Goal: Obtain resource: Download file/media

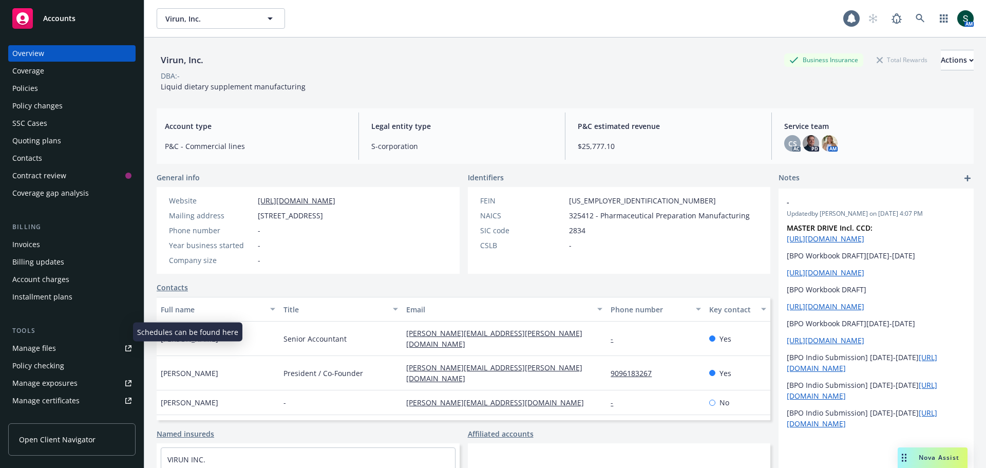
scroll to position [51, 0]
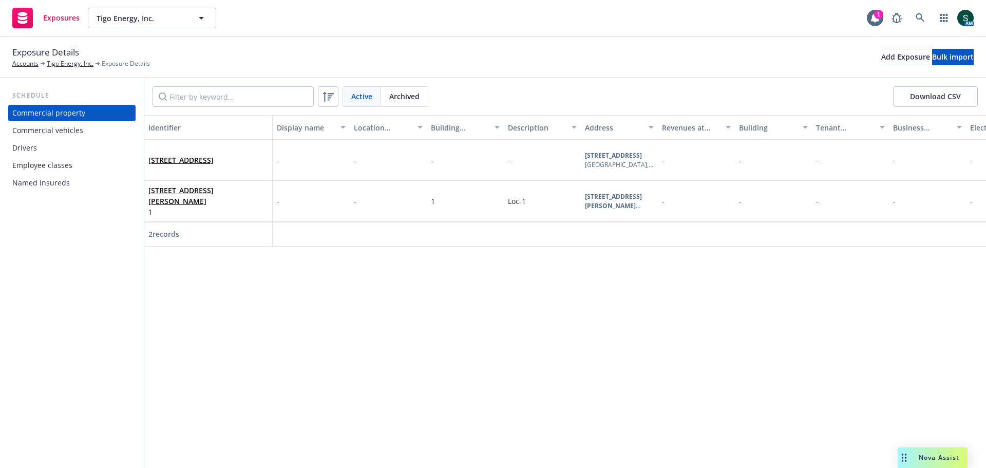
click at [59, 129] on div "Commercial vehicles" at bounding box center [47, 130] width 71 height 16
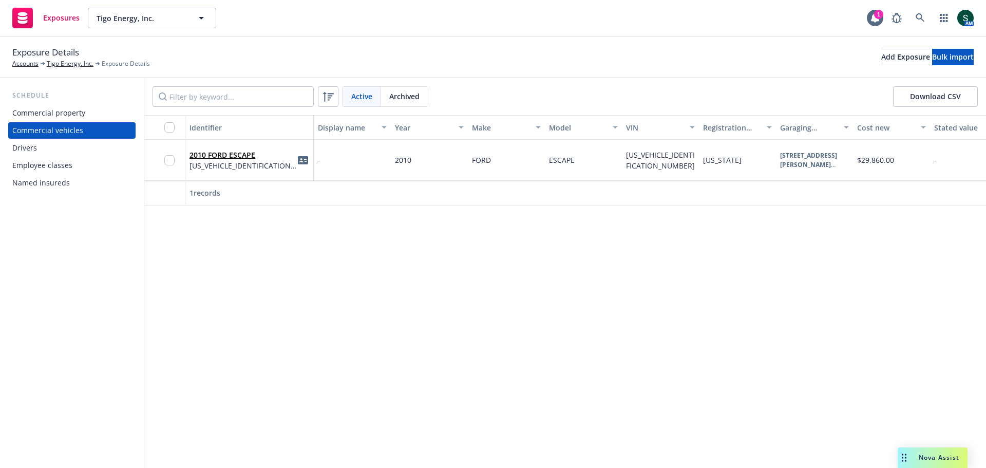
click at [266, 161] on div "2010 FORD ESCAPE [US_VEHICLE_IDENTIFICATION_NUMBER]" at bounding box center [249, 160] width 120 height 28
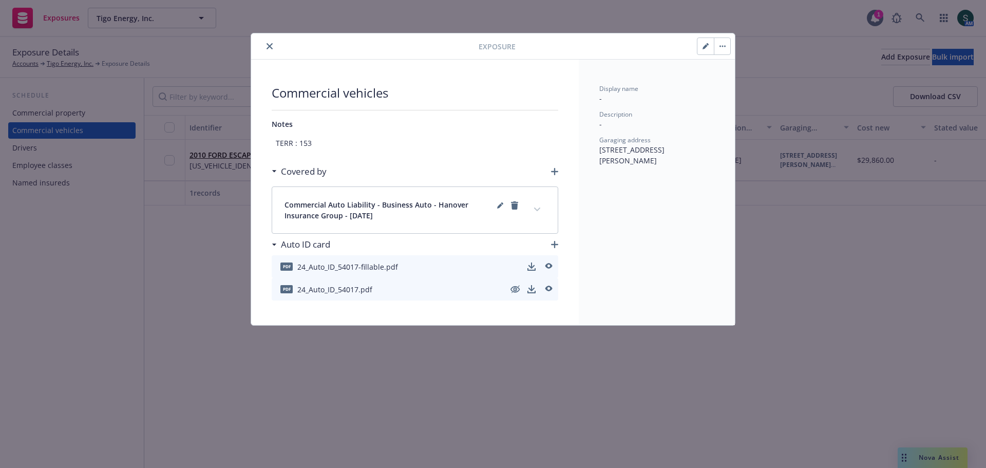
click at [707, 47] on icon "button" at bounding box center [705, 46] width 6 height 6
select select "CA"
select select "PRIVATE_PASSENGER"
select select "COMMERCIAL"
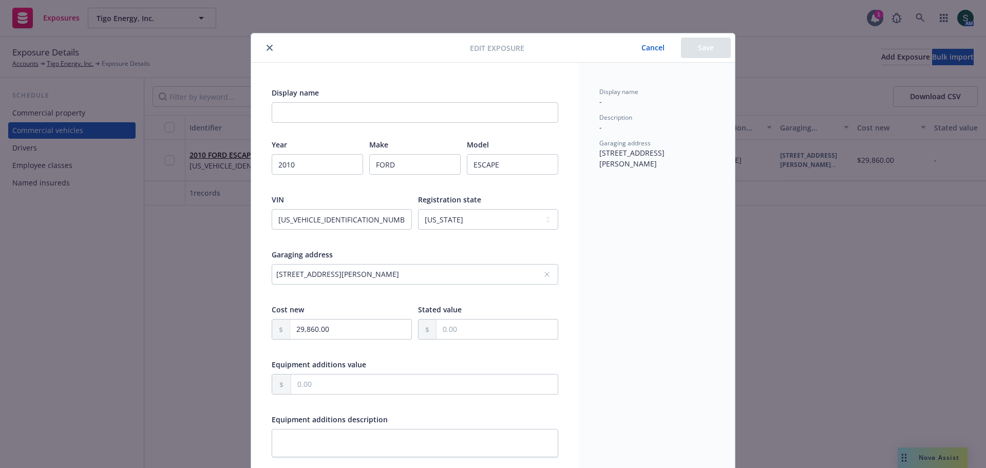
click at [492, 276] on div "[STREET_ADDRESS][PERSON_NAME]" at bounding box center [409, 274] width 267 height 11
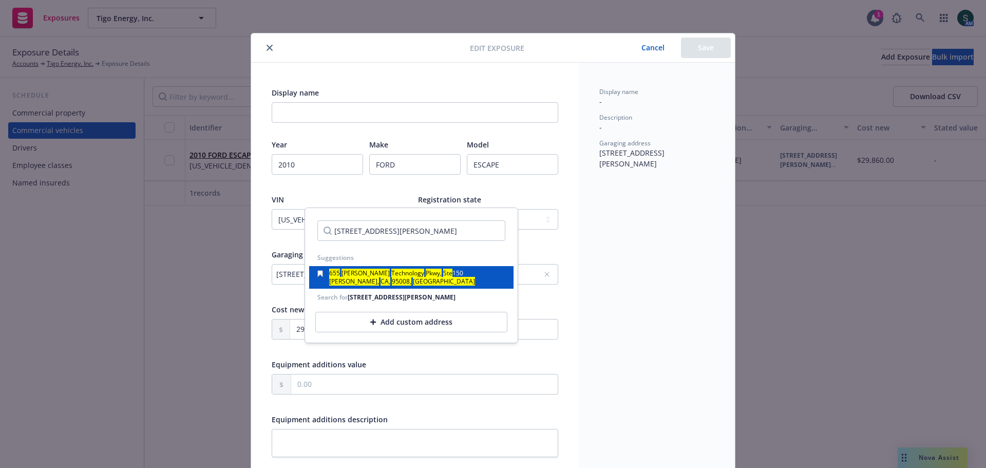
click at [492, 276] on div "[STREET_ADDRESS][PERSON_NAME]" at bounding box center [411, 277] width 188 height 14
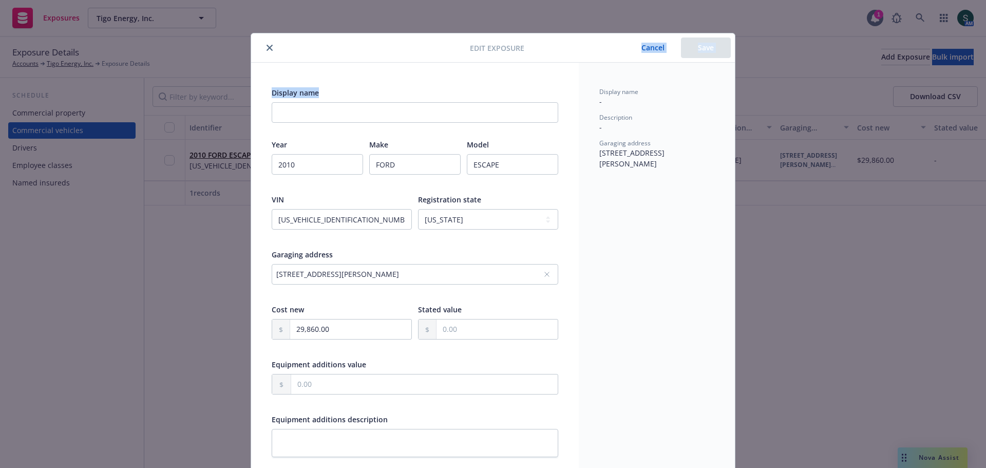
drag, startPoint x: 552, startPoint y: 44, endPoint x: 566, endPoint y: 75, distance: 34.5
click at [566, 75] on div "Edit exposure Cancel Save Display name Year [DATE] Make FORD Model ESCAPE VIN […" at bounding box center [493, 348] width 484 height 631
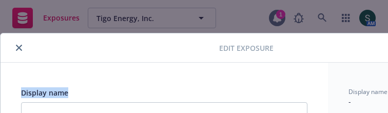
type textarea "x"
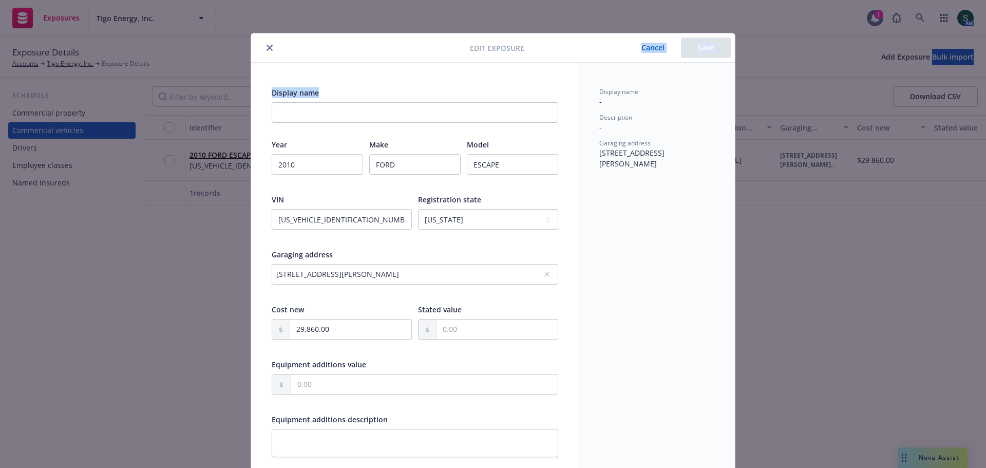
click at [505, 273] on div "[STREET_ADDRESS][PERSON_NAME]" at bounding box center [409, 274] width 267 height 11
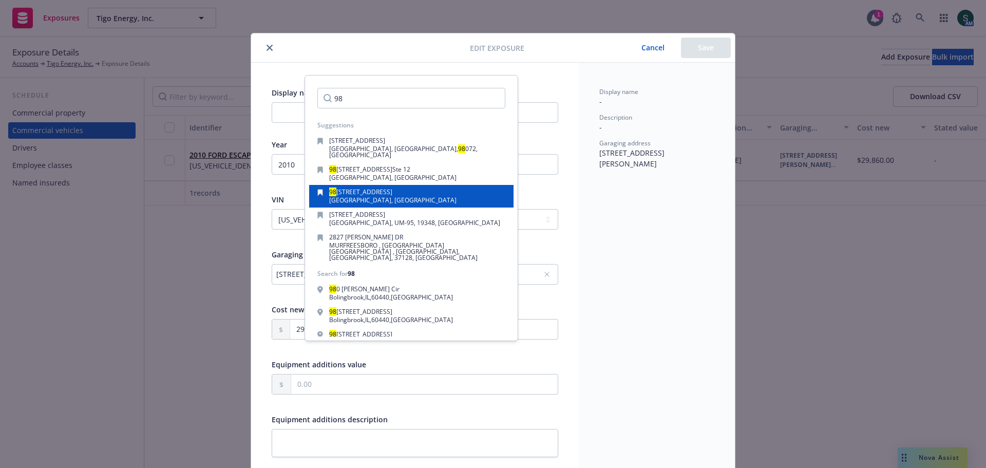
type input "98"
click at [338, 196] on span "[GEOGRAPHIC_DATA], [GEOGRAPHIC_DATA]" at bounding box center [392, 200] width 127 height 9
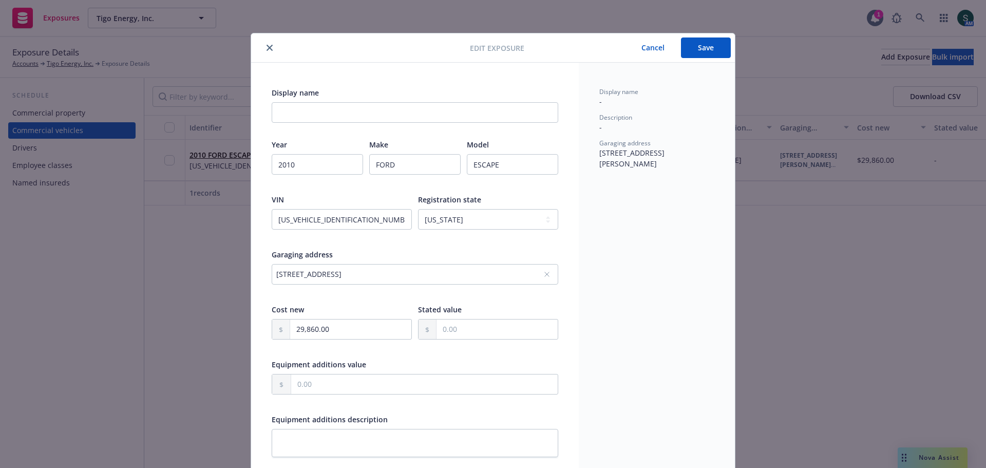
click at [698, 45] on button "Save" at bounding box center [706, 47] width 50 height 21
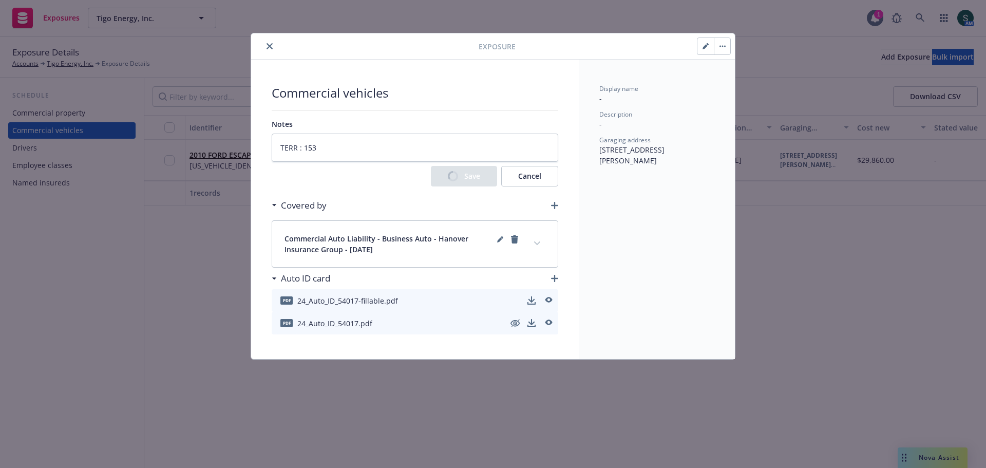
type textarea "x"
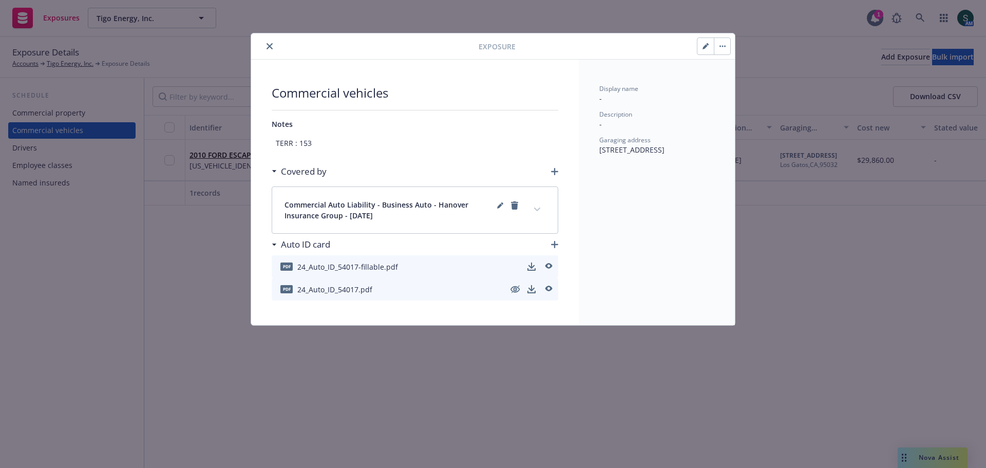
click at [270, 49] on button "close" at bounding box center [269, 46] width 12 height 12
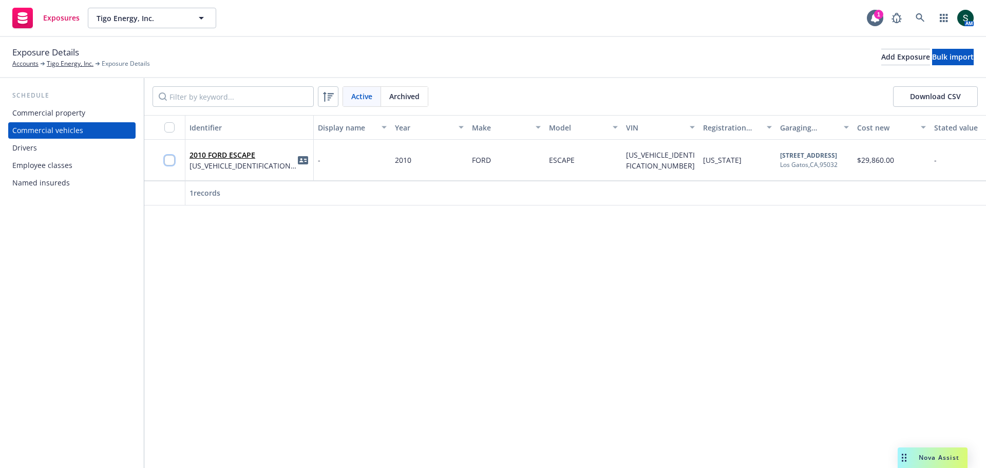
click at [174, 161] on input "checkbox" at bounding box center [169, 160] width 10 height 10
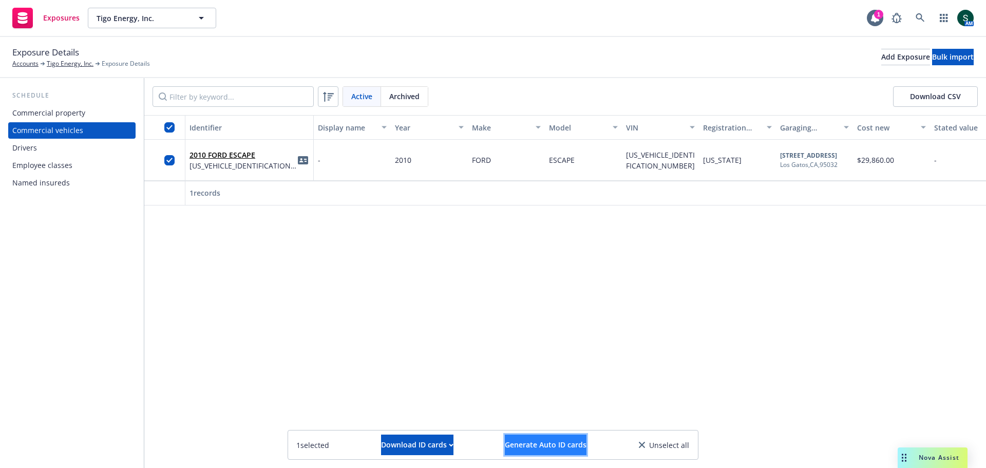
click at [547, 448] on span "Generate Auto ID cards" at bounding box center [546, 444] width 82 height 10
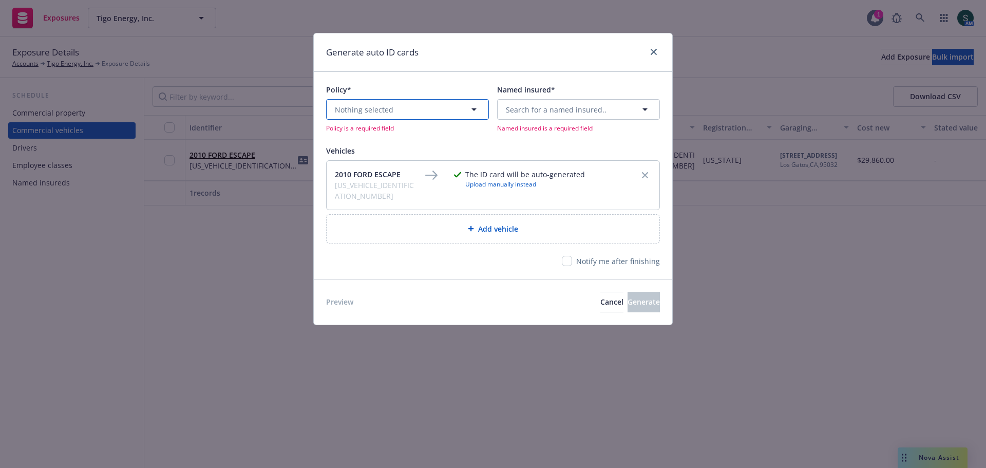
click at [448, 107] on button "Nothing selected" at bounding box center [407, 109] width 163 height 21
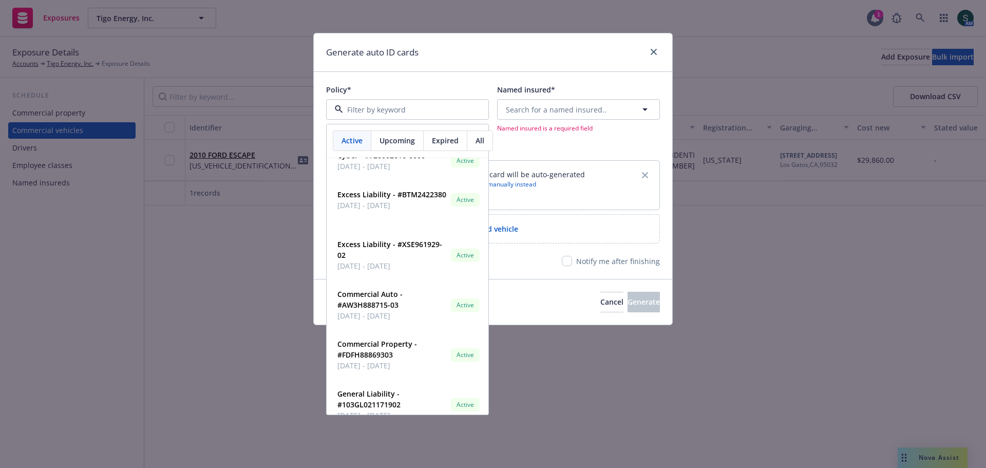
scroll to position [565, 0]
click at [364, 299] on span "Commercial Auto - #AW3H888715-03" at bounding box center [391, 299] width 109 height 22
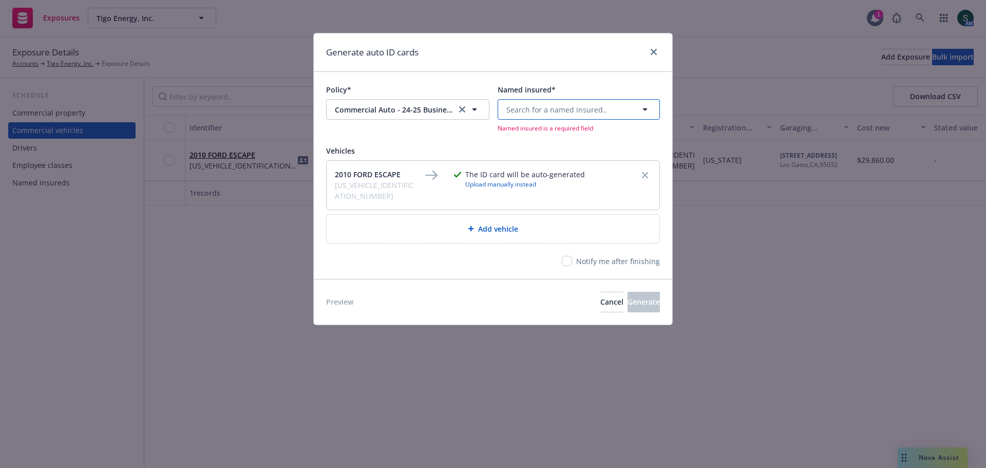
click at [562, 107] on span "Search for a named insured.." at bounding box center [556, 109] width 101 height 11
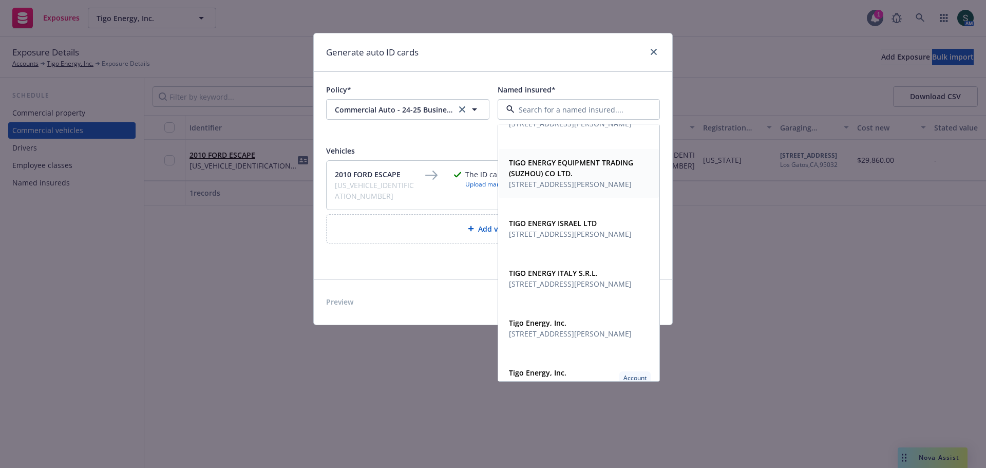
scroll to position [152, 0]
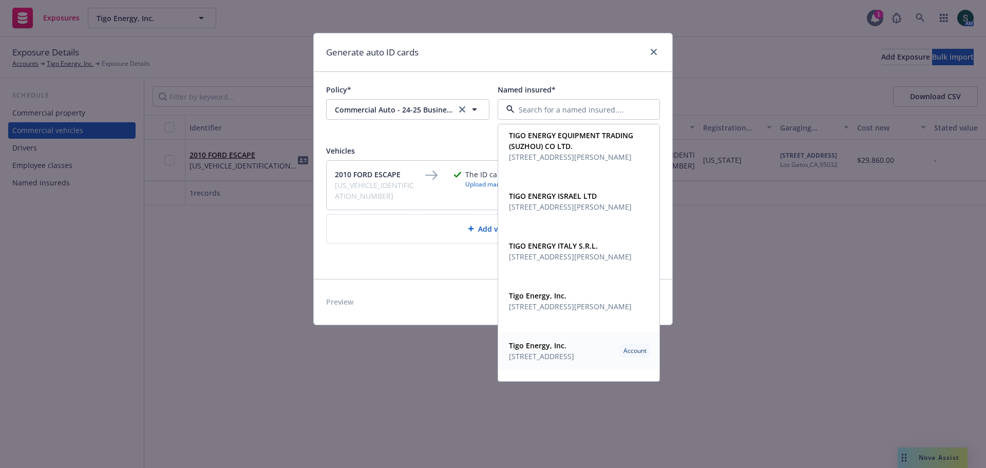
click at [532, 348] on strong "Tigo Energy, Inc." at bounding box center [538, 345] width 58 height 10
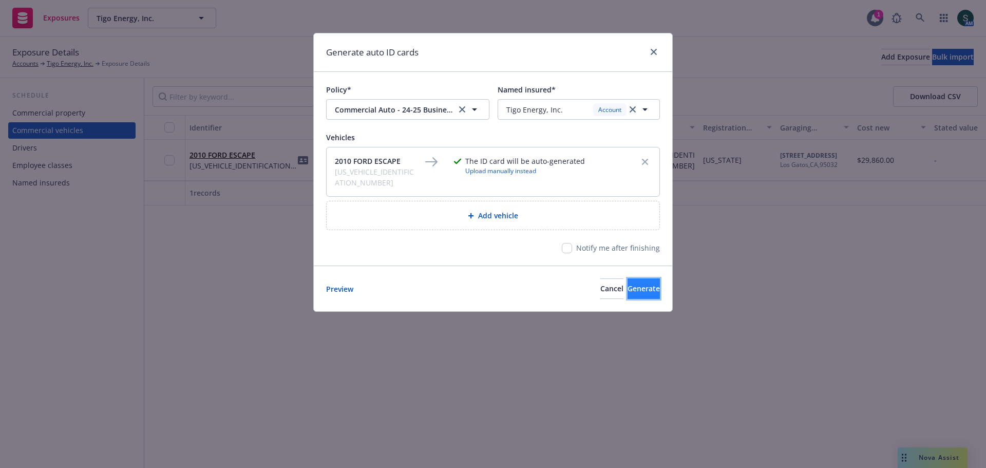
click at [627, 283] on span "Generate" at bounding box center [643, 288] width 32 height 10
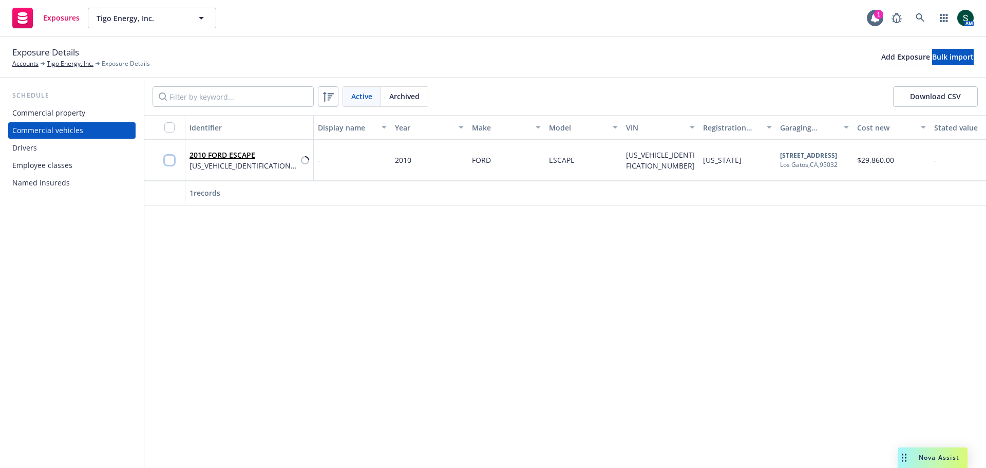
click at [165, 160] on input "checkbox" at bounding box center [169, 160] width 10 height 10
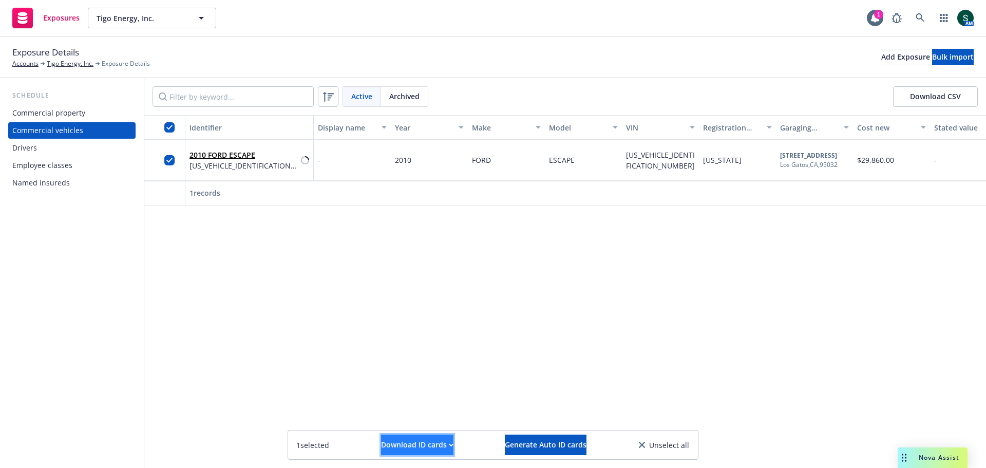
click at [413, 439] on div "Download ID cards" at bounding box center [417, 445] width 72 height 20
click at [434, 422] on link "Download uneditable ID cards" at bounding box center [396, 419] width 137 height 21
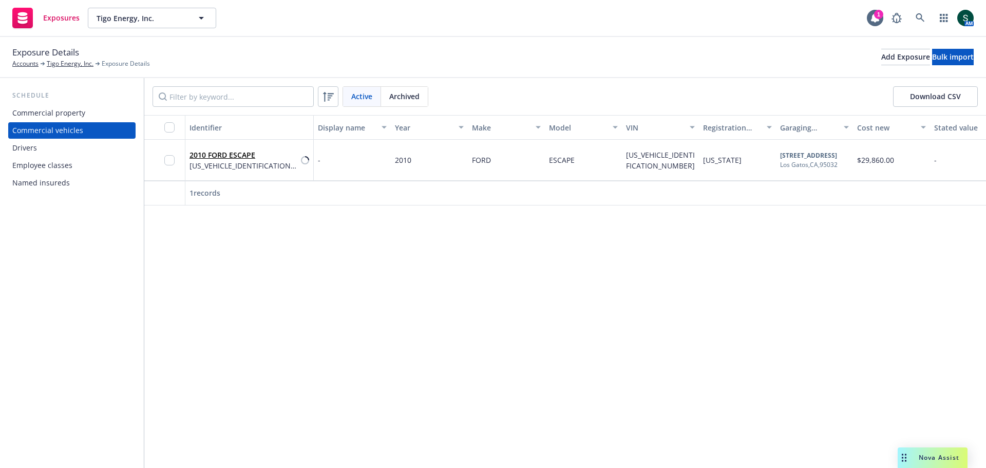
click at [46, 127] on div "Commercial vehicles" at bounding box center [47, 130] width 71 height 16
click at [38, 115] on div "Commercial property" at bounding box center [48, 113] width 73 height 16
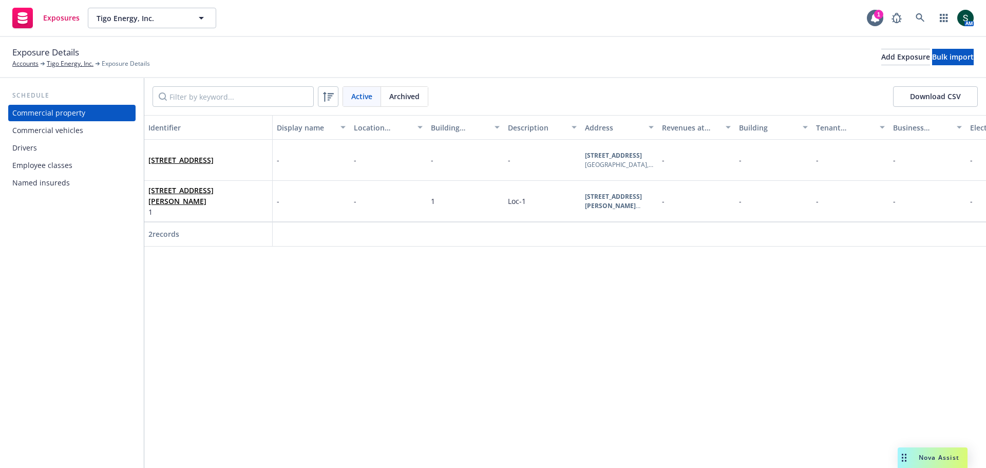
click at [44, 126] on div "Commercial vehicles" at bounding box center [47, 130] width 71 height 16
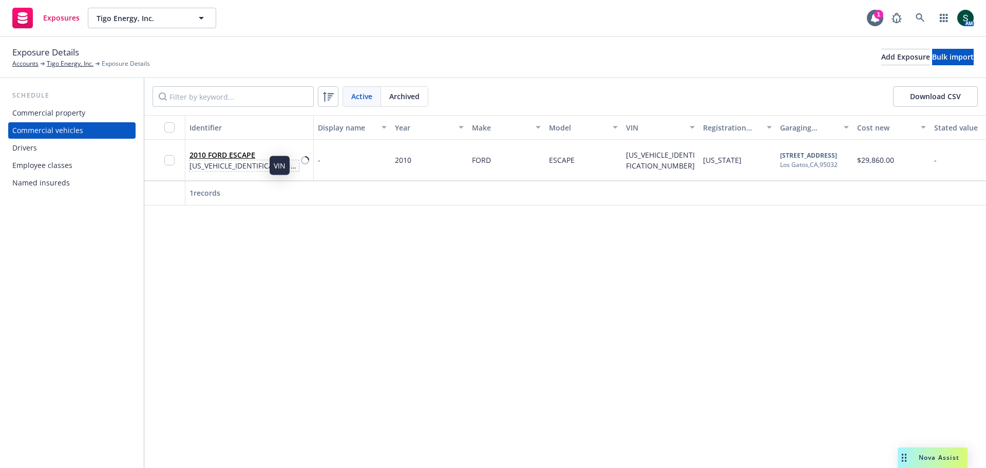
click at [229, 161] on span "1FMCU4K34AKB54017" at bounding box center [243, 165] width 109 height 11
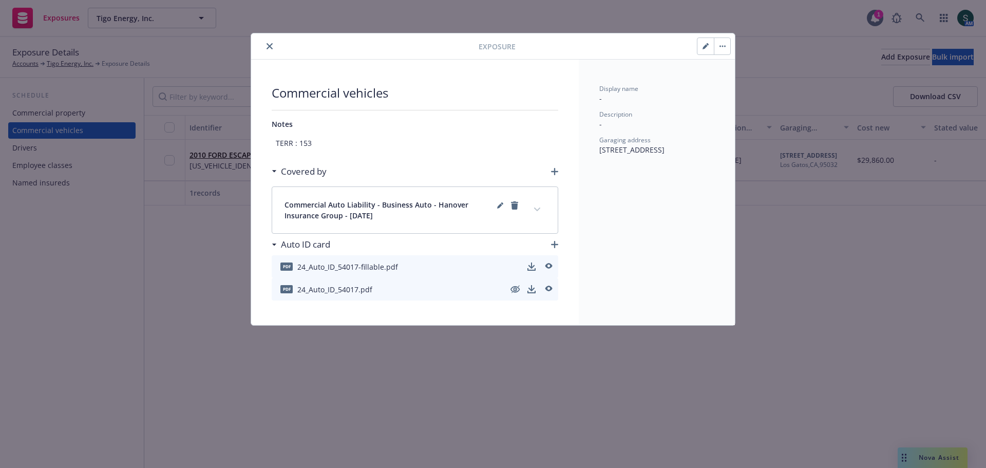
click at [266, 47] on button "close" at bounding box center [269, 46] width 12 height 12
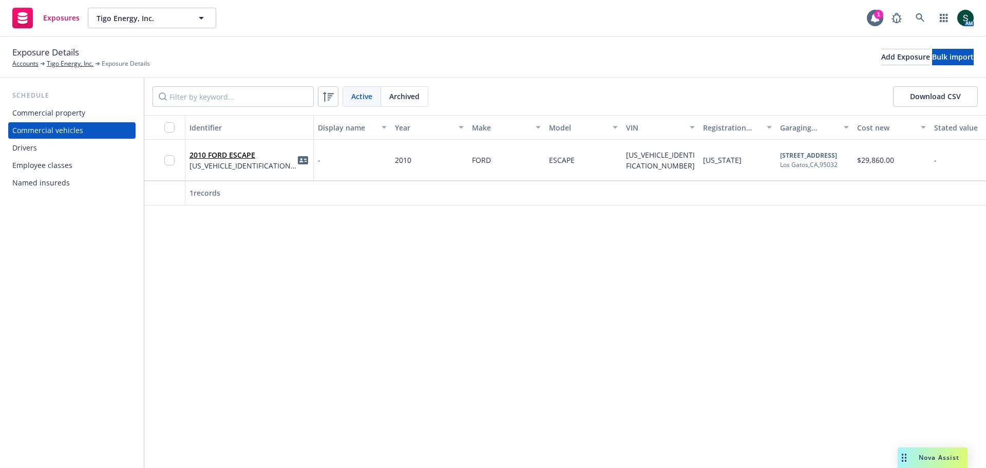
click at [177, 157] on div at bounding box center [172, 160] width 16 height 28
click at [170, 159] on input "checkbox" at bounding box center [169, 160] width 10 height 10
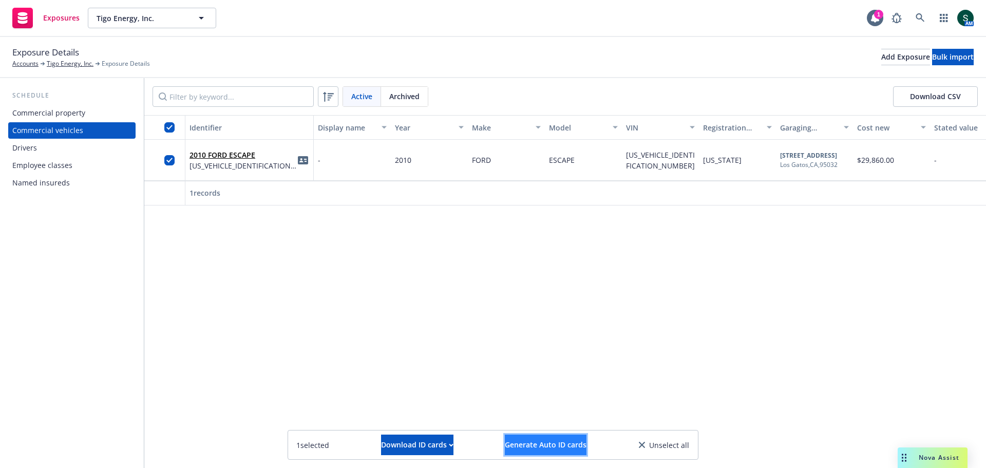
click at [550, 439] on span "Generate Auto ID cards" at bounding box center [546, 444] width 82 height 10
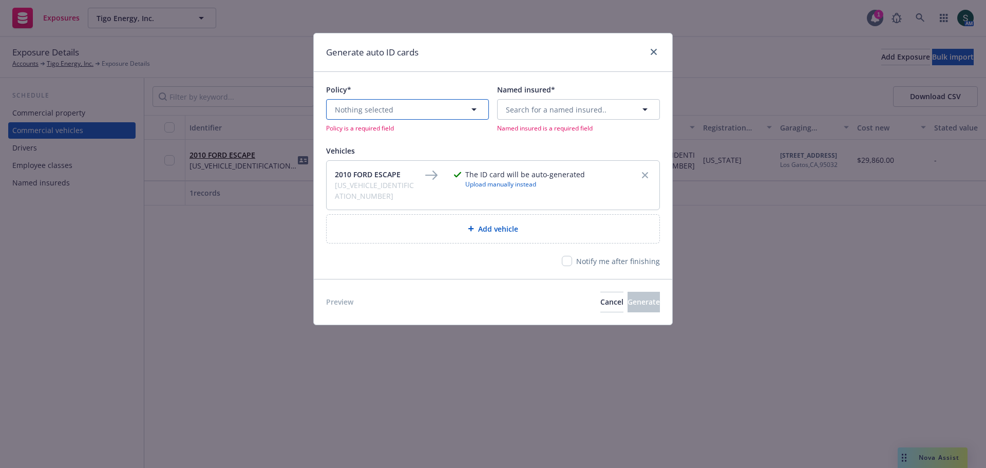
click at [380, 114] on button "Nothing selected" at bounding box center [407, 109] width 163 height 21
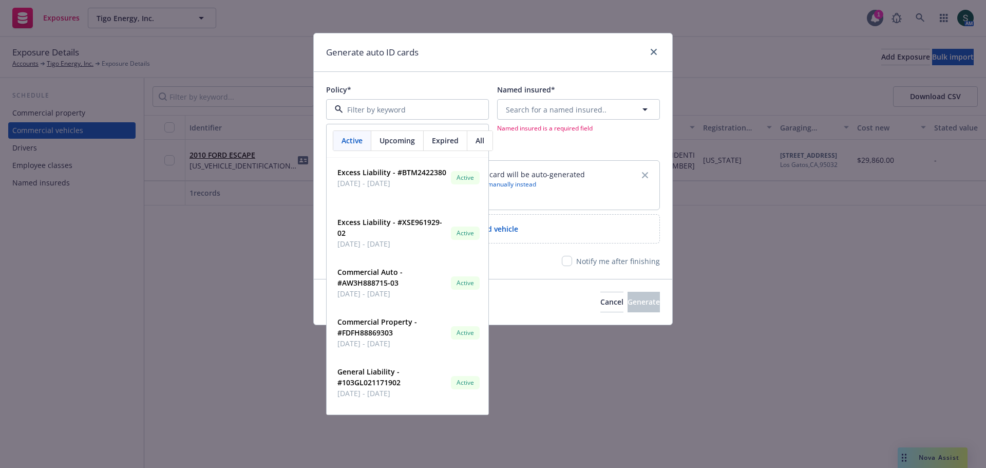
scroll to position [667, 0]
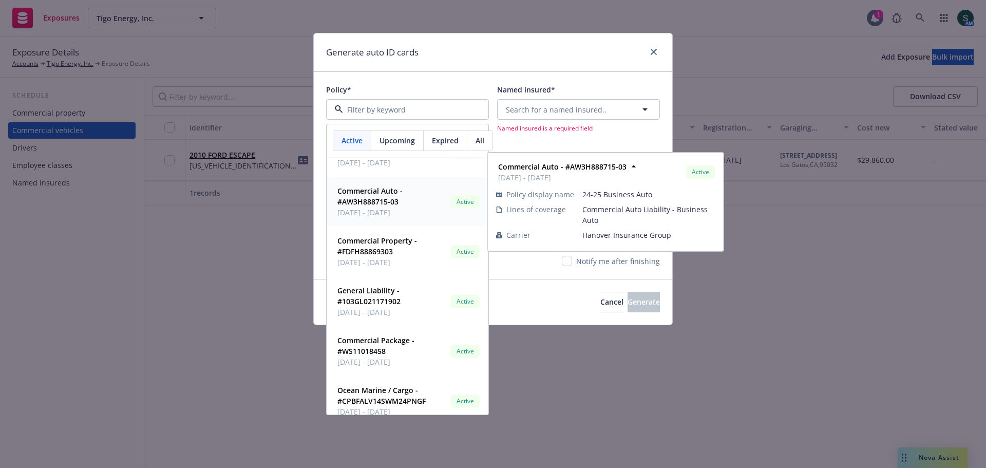
click at [358, 198] on strong "Commercial Auto - #AW3H888715-03" at bounding box center [369, 196] width 65 height 21
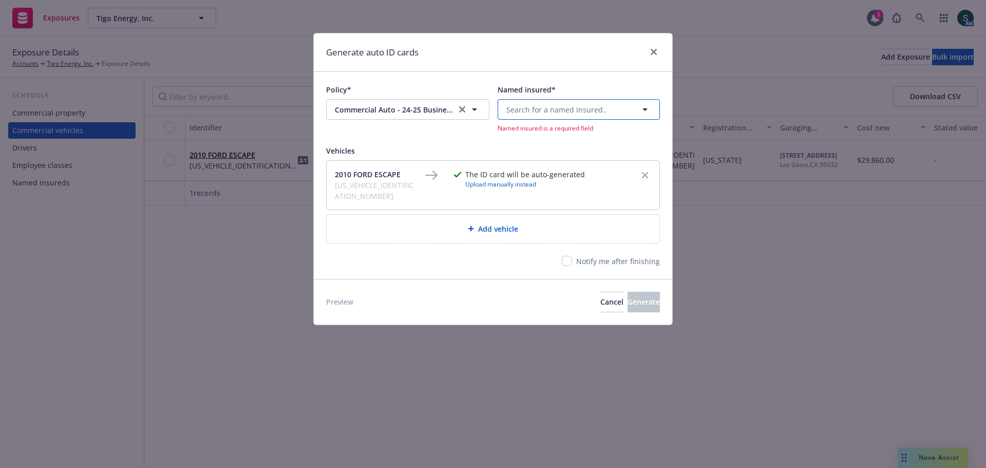
click at [537, 104] on span "Search for a named insured.." at bounding box center [556, 109] width 101 height 11
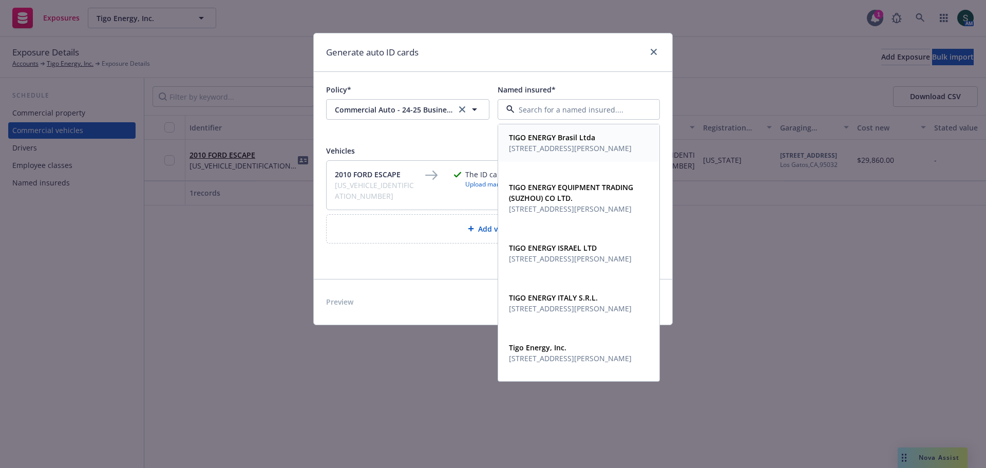
scroll to position [152, 0]
click at [557, 357] on span "983 University Ave, Suite B, Los Gatos, CA, 95032, USA" at bounding box center [541, 356] width 65 height 11
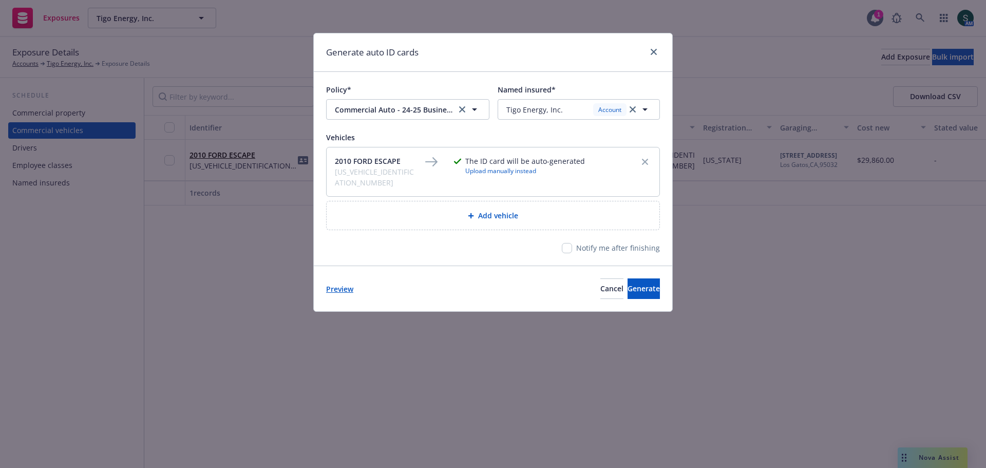
click at [346, 283] on link "Preview" at bounding box center [339, 288] width 27 height 11
click at [627, 286] on span "Generate" at bounding box center [643, 288] width 32 height 10
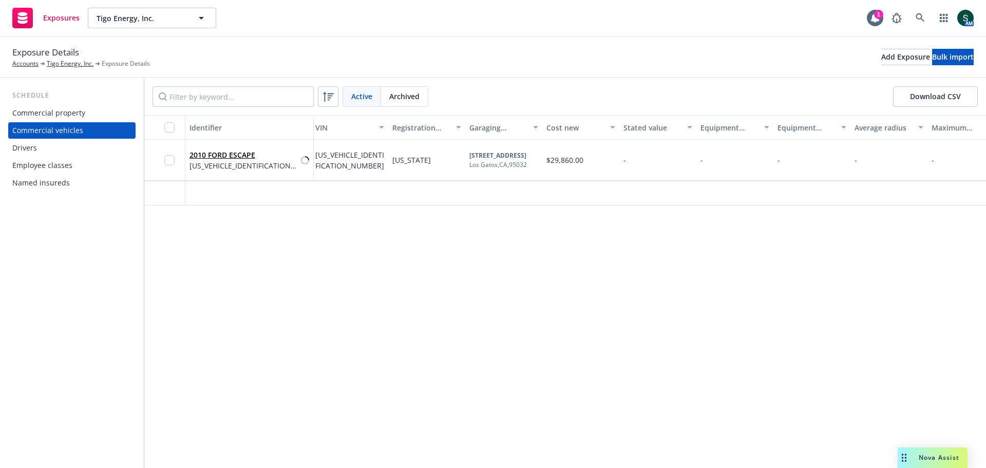
scroll to position [0, 0]
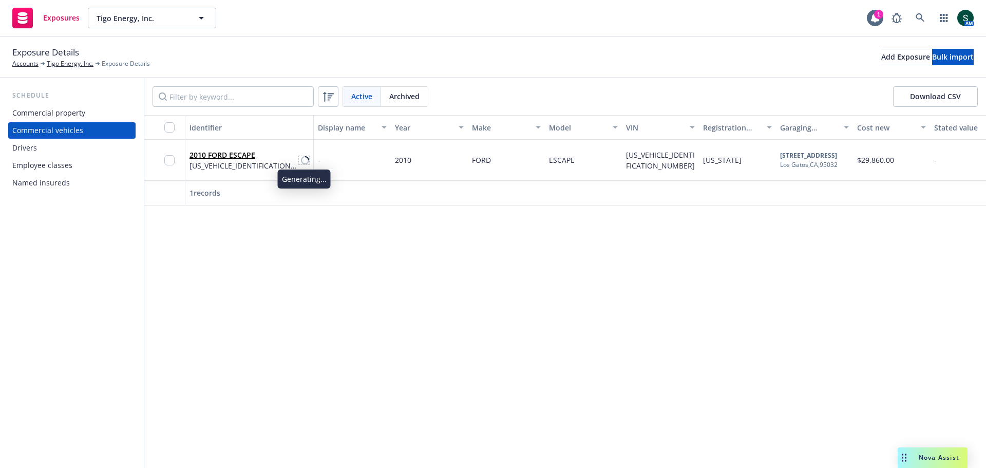
click at [308, 159] on icon at bounding box center [305, 160] width 8 height 8
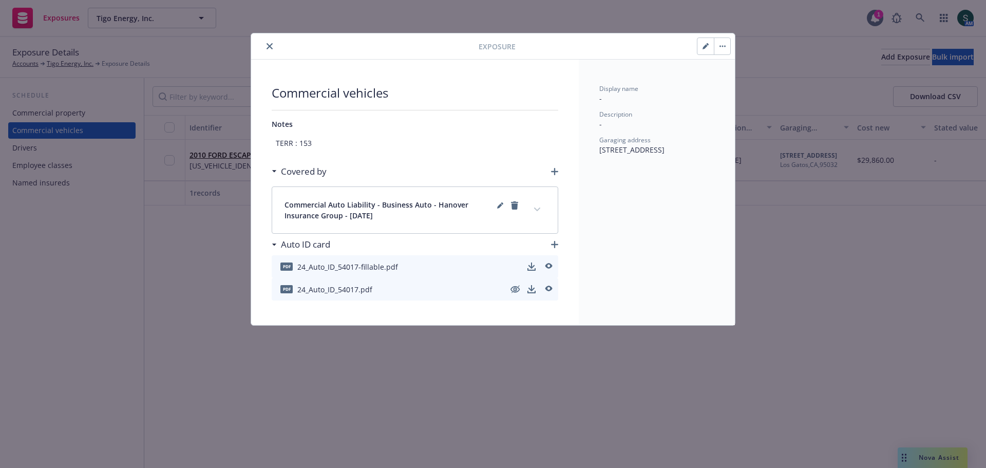
click at [266, 47] on icon "close" at bounding box center [269, 46] width 6 height 6
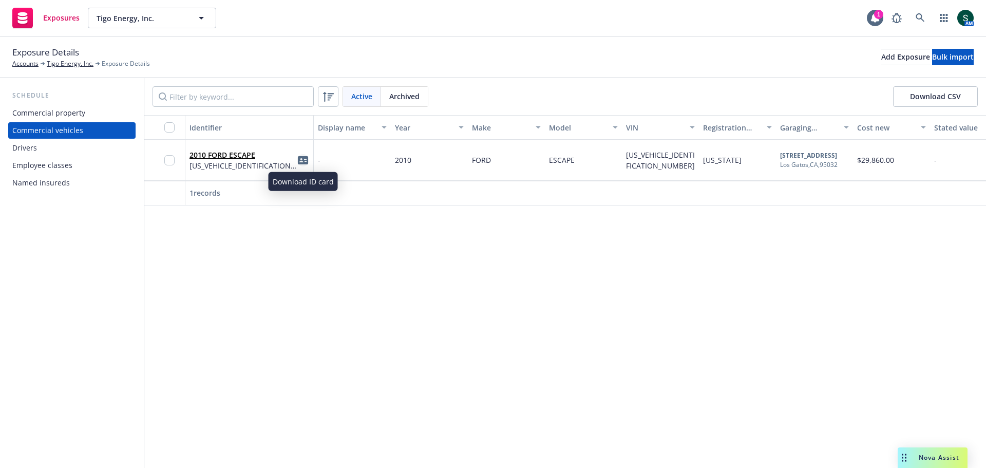
click at [303, 159] on icon "idCard" at bounding box center [303, 160] width 10 height 8
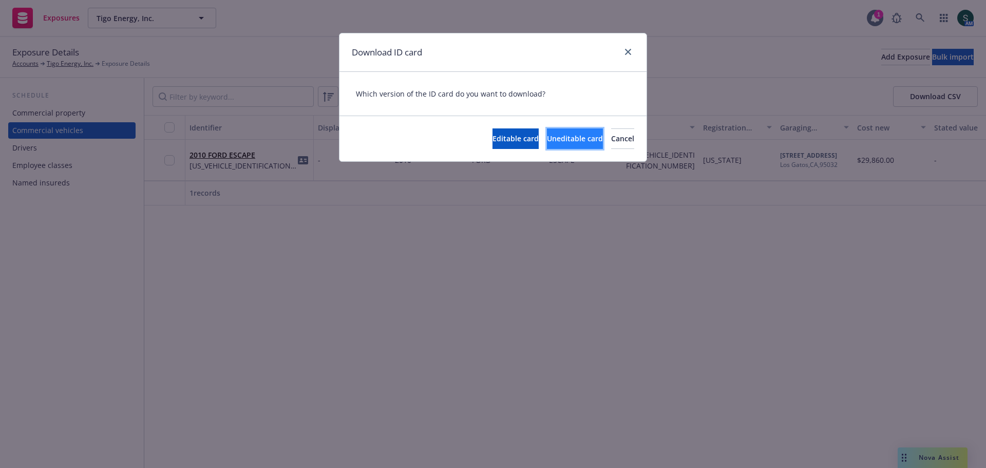
click at [547, 139] on span "Uneditable card" at bounding box center [575, 138] width 56 height 10
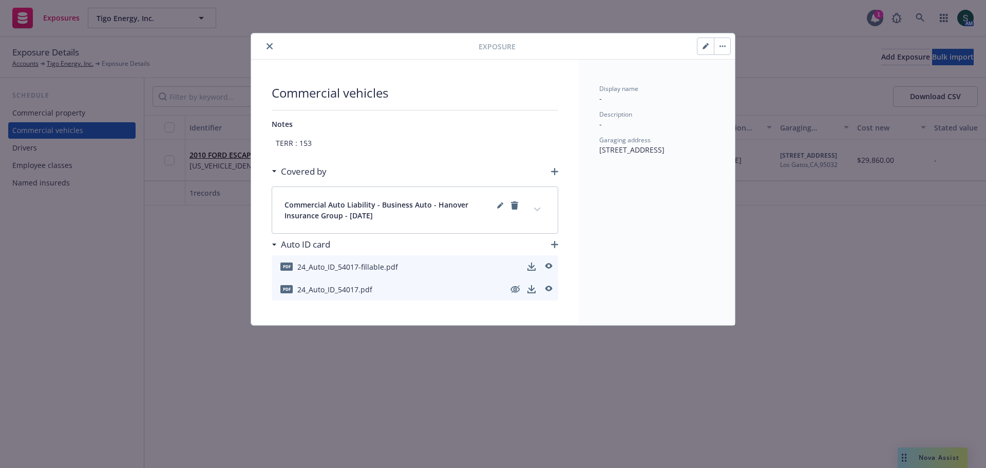
click at [275, 47] on button "close" at bounding box center [269, 46] width 12 height 12
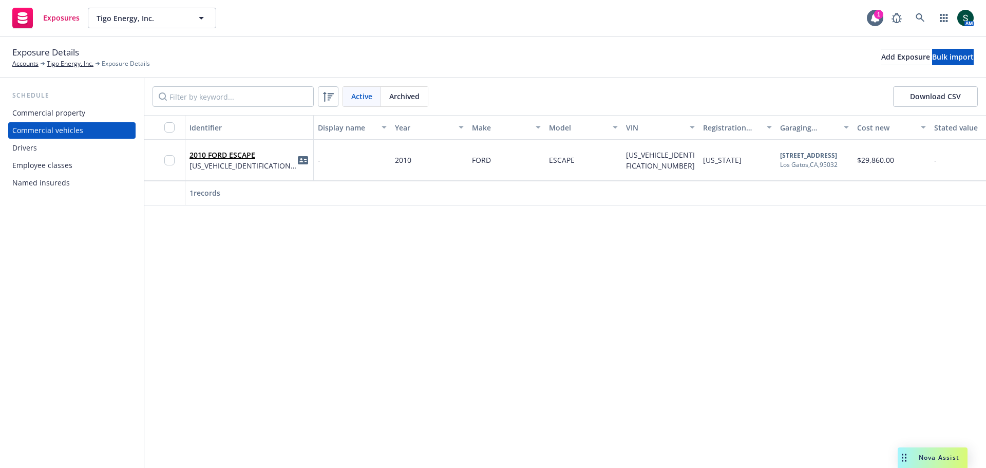
click at [35, 146] on div "Drivers" at bounding box center [24, 148] width 25 height 16
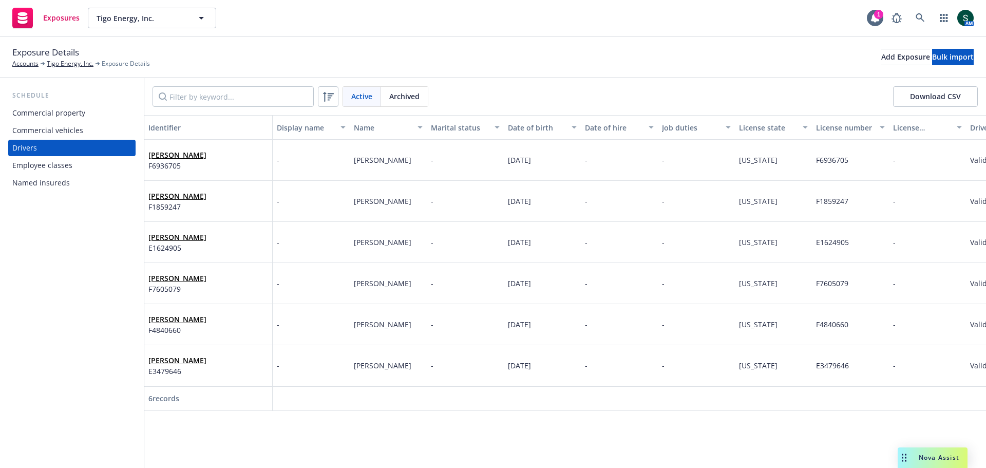
click at [942, 100] on button "Download CSV" at bounding box center [935, 96] width 85 height 21
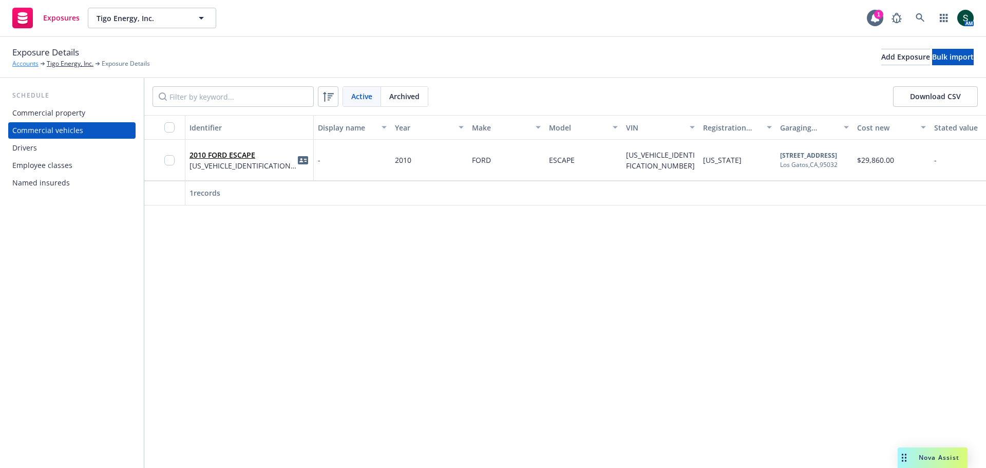
click at [30, 67] on link "Accounts" at bounding box center [25, 63] width 26 height 9
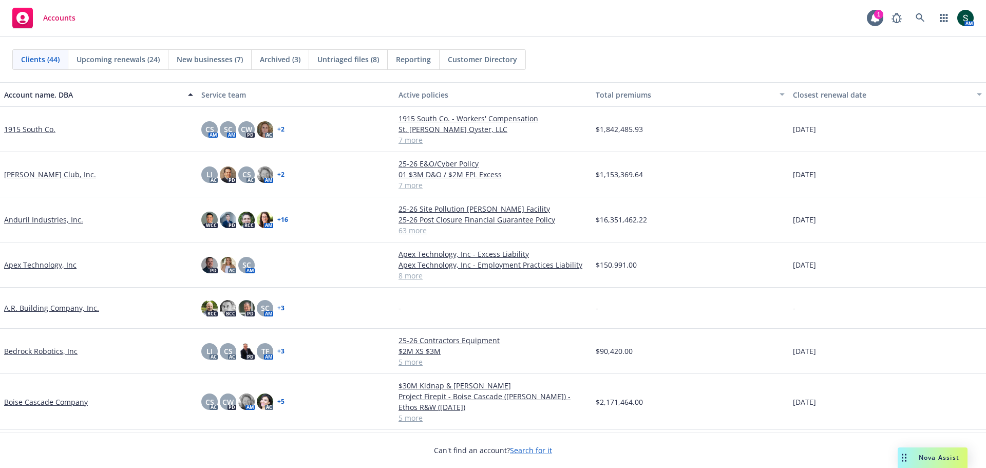
click at [28, 220] on link "Anduril Industries, Inc." at bounding box center [43, 219] width 79 height 11
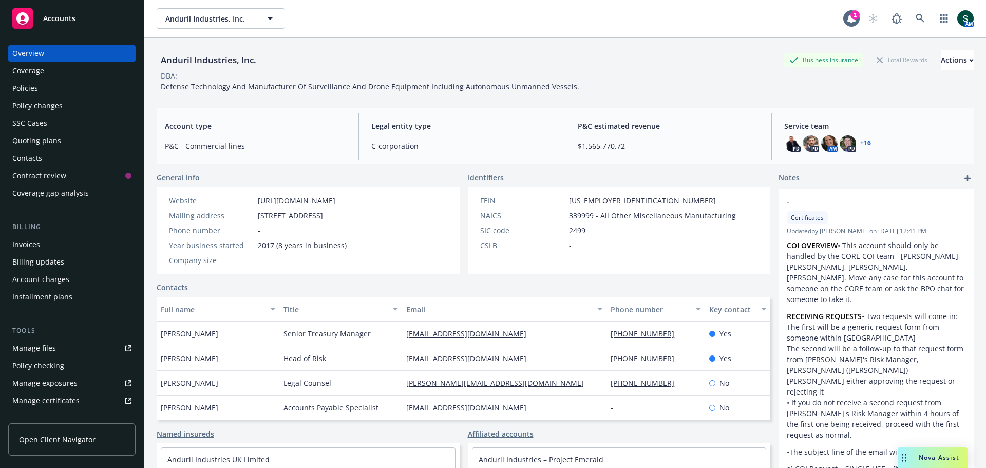
click at [32, 85] on div "Policies" at bounding box center [25, 88] width 26 height 16
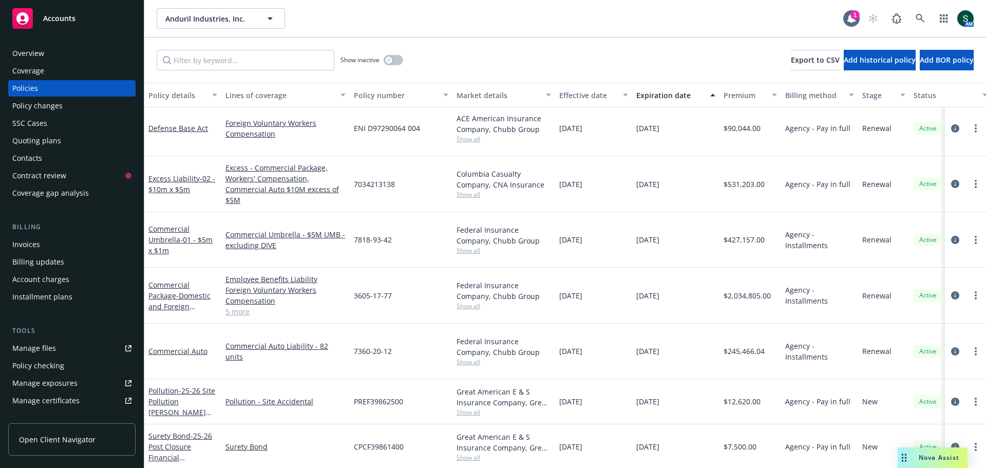
scroll to position [1951, 0]
click at [159, 291] on span "- Domestic and Foreign Package" at bounding box center [179, 306] width 62 height 31
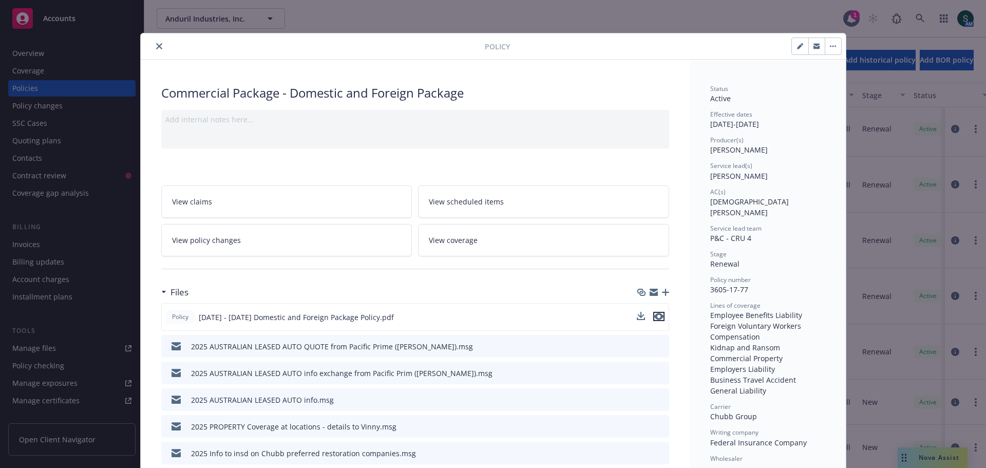
click at [654, 314] on icon "preview file" at bounding box center [658, 316] width 9 height 7
